Goal: Information Seeking & Learning: Compare options

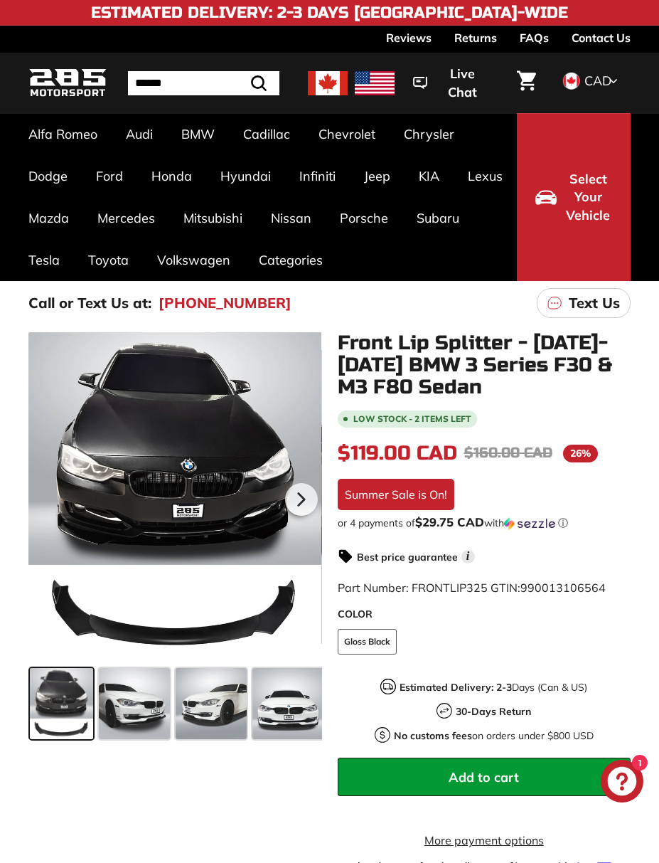
click at [186, 719] on link "3 Series F30 [[DATE]-[DATE]]" at bounding box center [189, 738] width 81 height 40
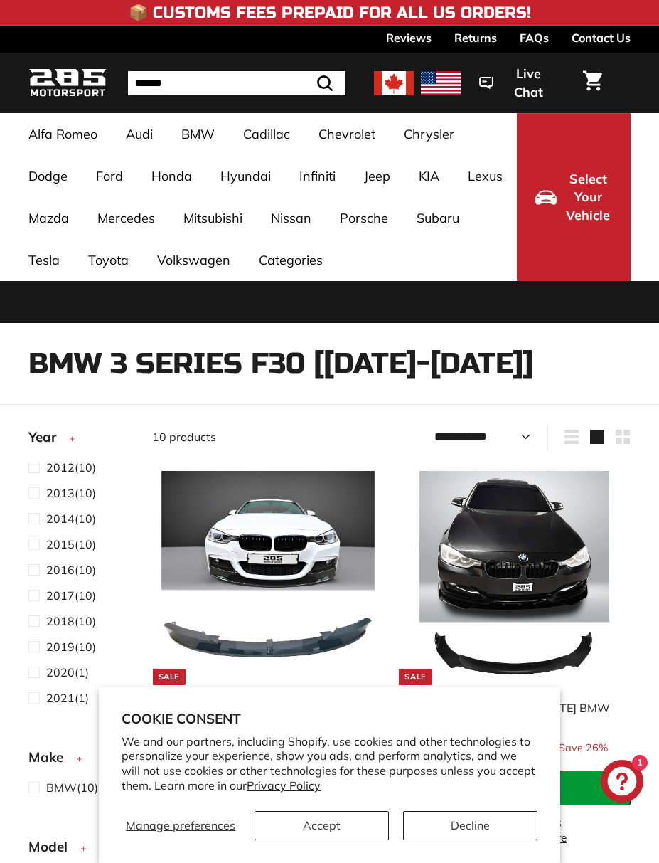
select select "**********"
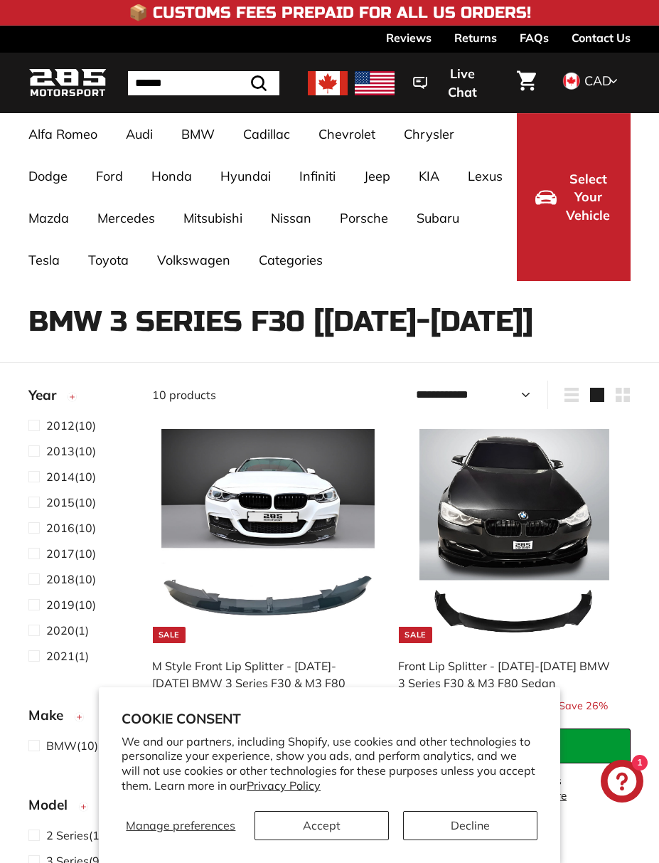
click at [325, 815] on button "Accept" at bounding box center [322, 825] width 134 height 29
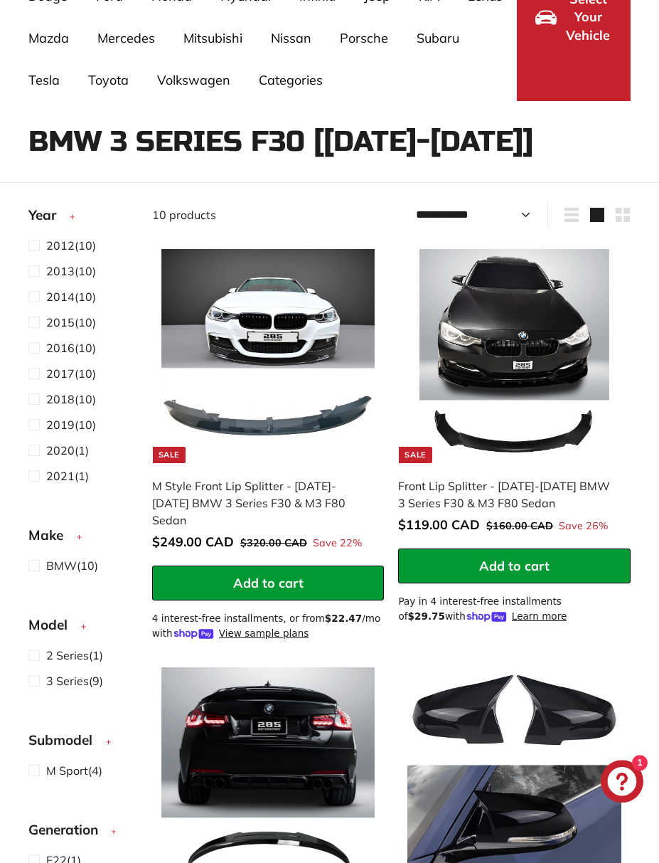
scroll to position [176, 0]
